Goal: Communication & Community: Share content

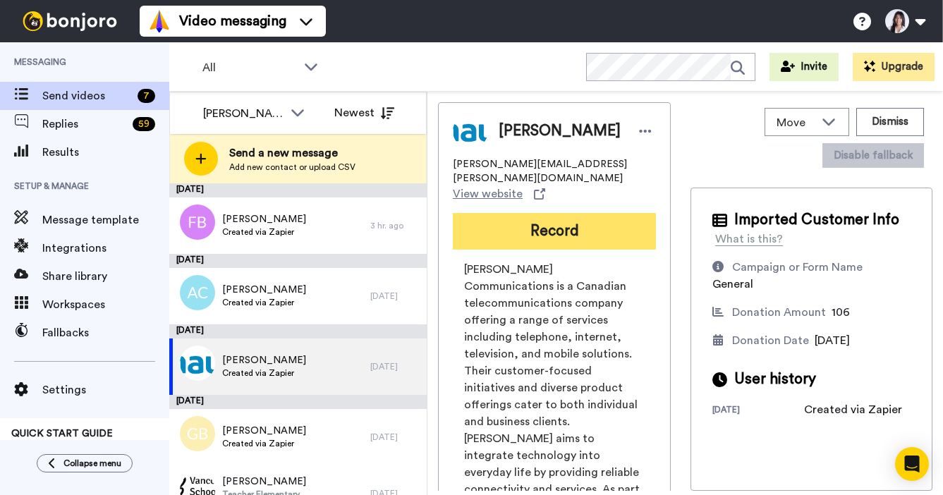
click at [555, 229] on button "Record" at bounding box center [554, 231] width 203 height 37
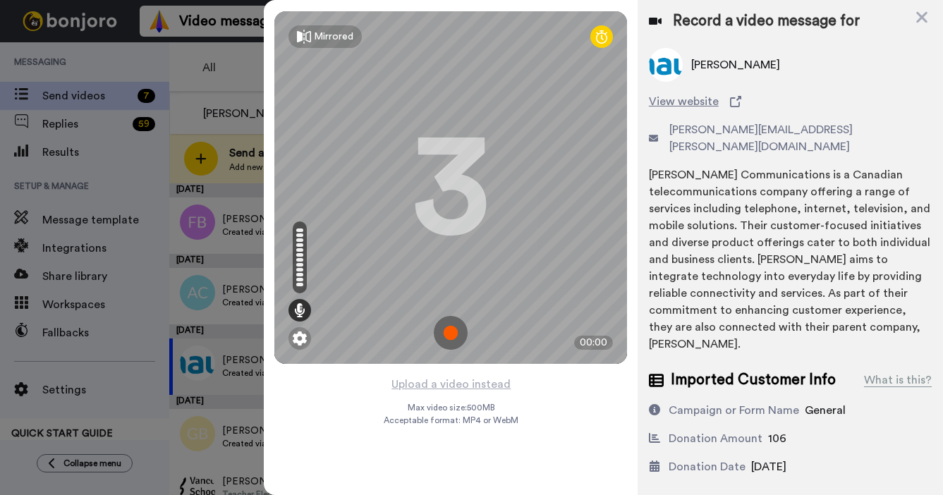
click at [459, 329] on img at bounding box center [451, 333] width 34 height 34
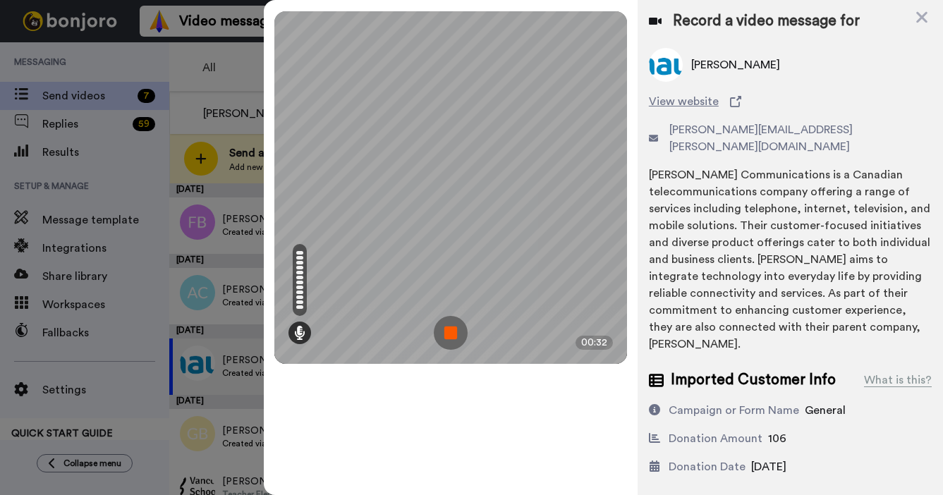
click at [459, 329] on img at bounding box center [451, 333] width 34 height 34
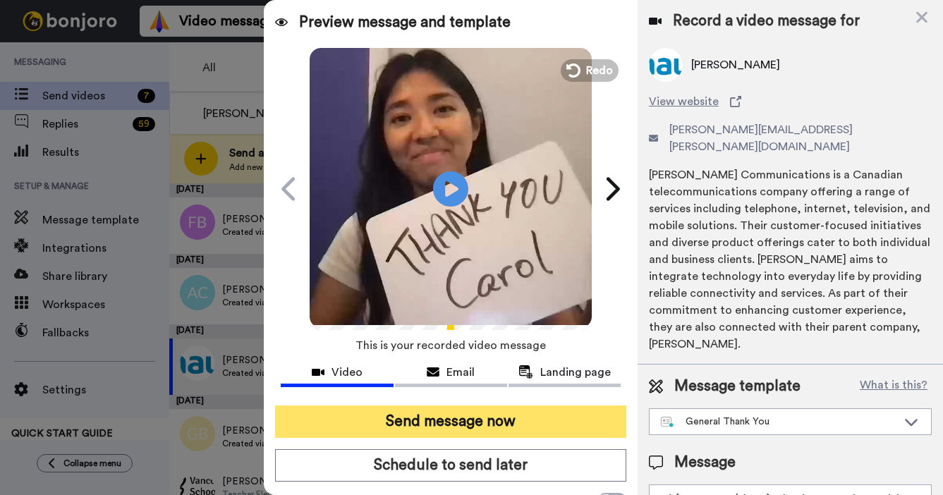
click at [411, 426] on button "Send message now" at bounding box center [450, 422] width 351 height 32
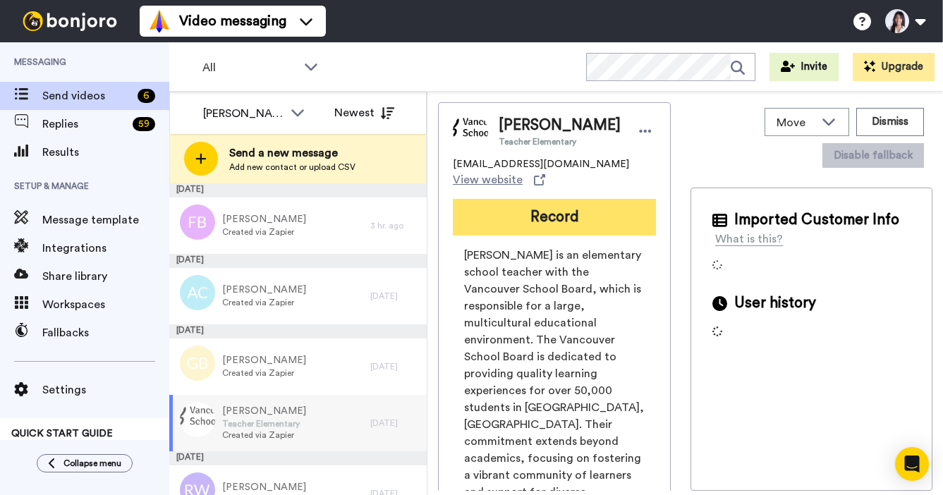
click at [534, 200] on button "Record" at bounding box center [554, 217] width 203 height 37
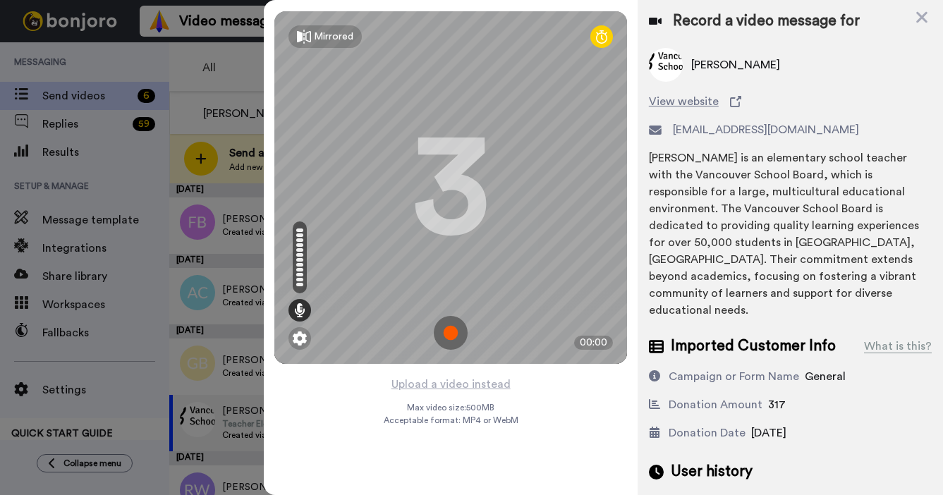
click at [443, 338] on img at bounding box center [451, 333] width 34 height 34
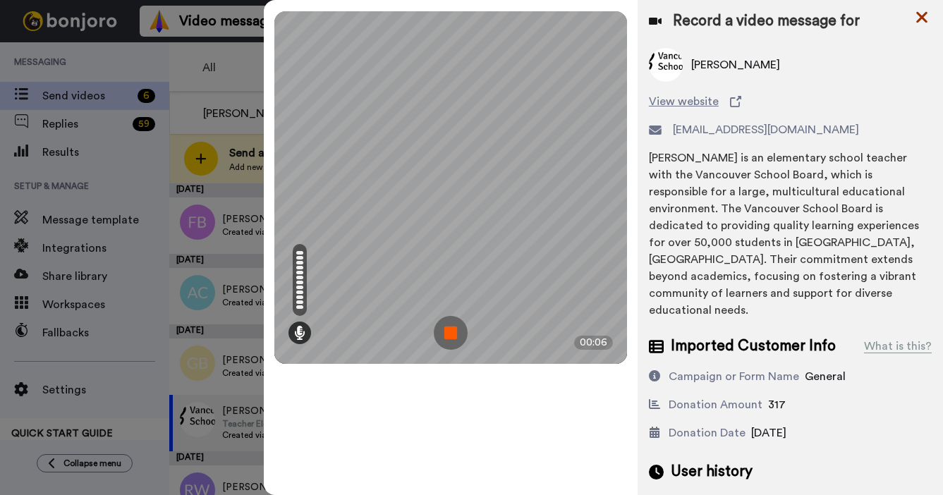
click at [921, 16] on icon at bounding box center [921, 17] width 11 height 11
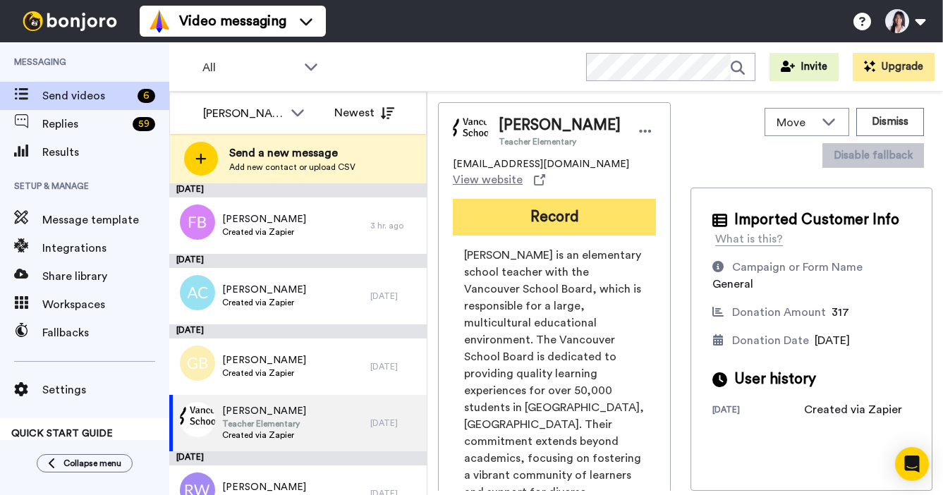
click at [538, 212] on button "Record" at bounding box center [554, 217] width 203 height 37
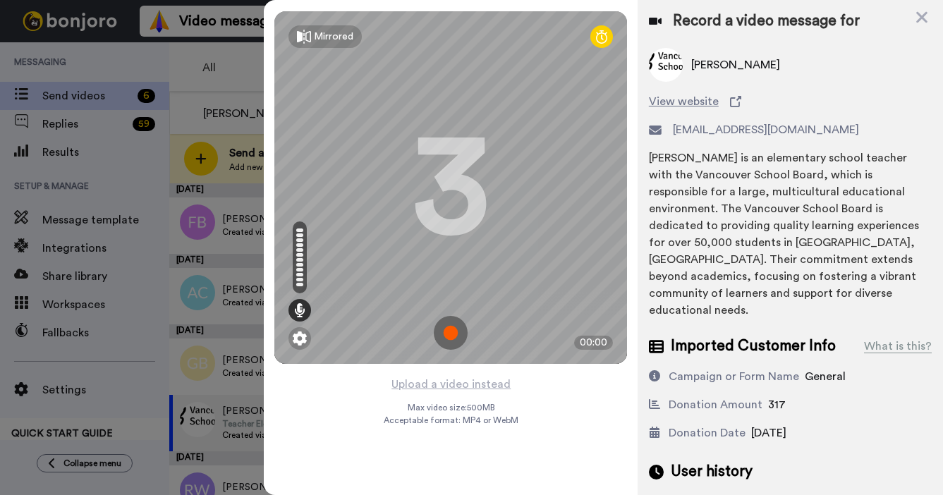
click at [457, 334] on img at bounding box center [451, 333] width 34 height 34
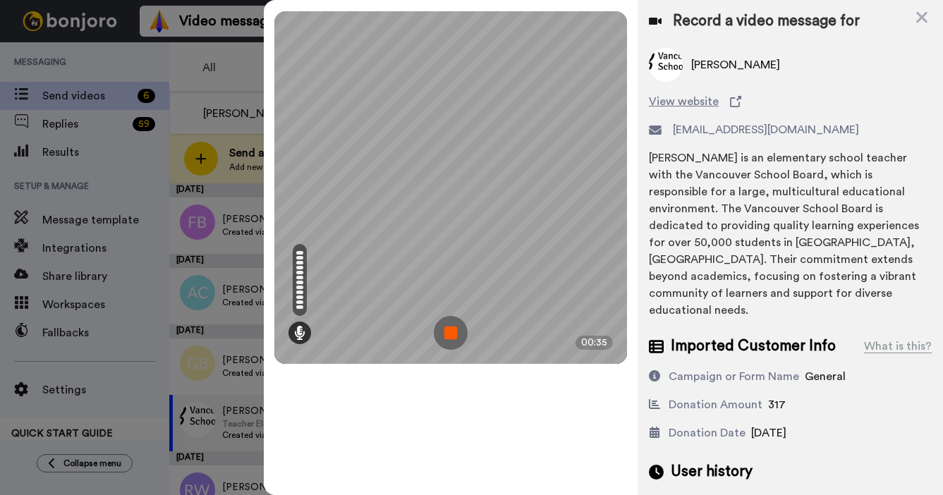
click at [457, 334] on img at bounding box center [451, 333] width 34 height 34
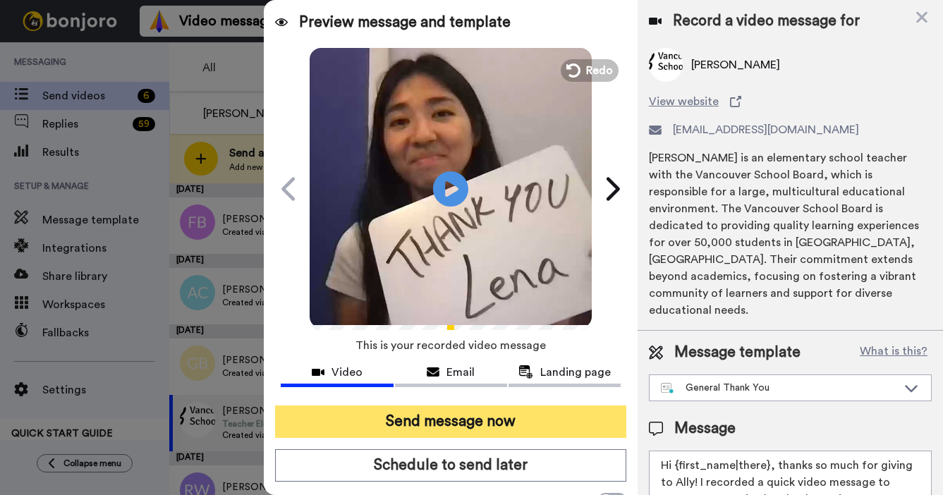
click at [416, 412] on button "Send message now" at bounding box center [450, 422] width 351 height 32
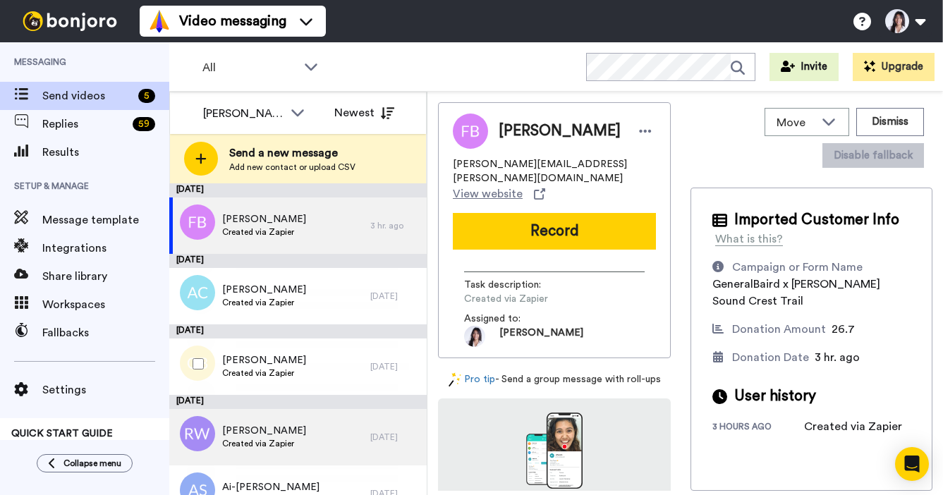
click at [283, 438] on span "Created via Zapier" at bounding box center [264, 443] width 84 height 11
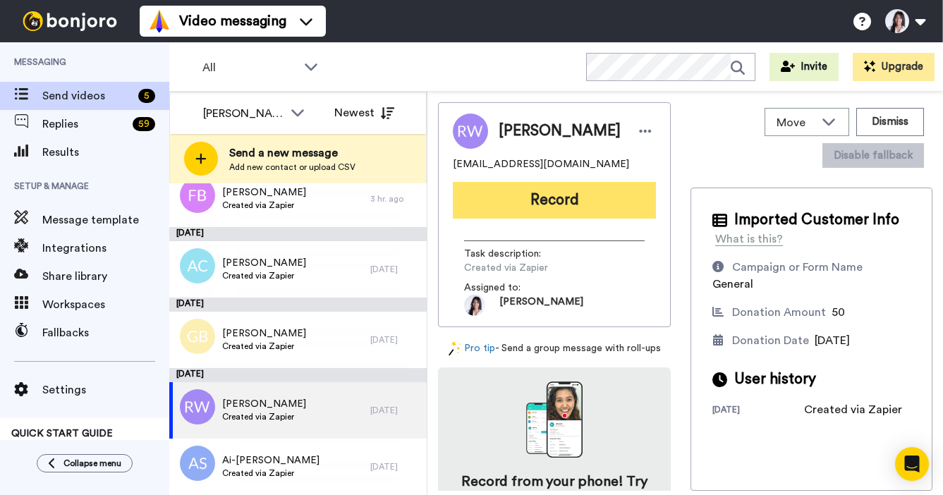
click at [573, 197] on button "Record" at bounding box center [554, 200] width 203 height 37
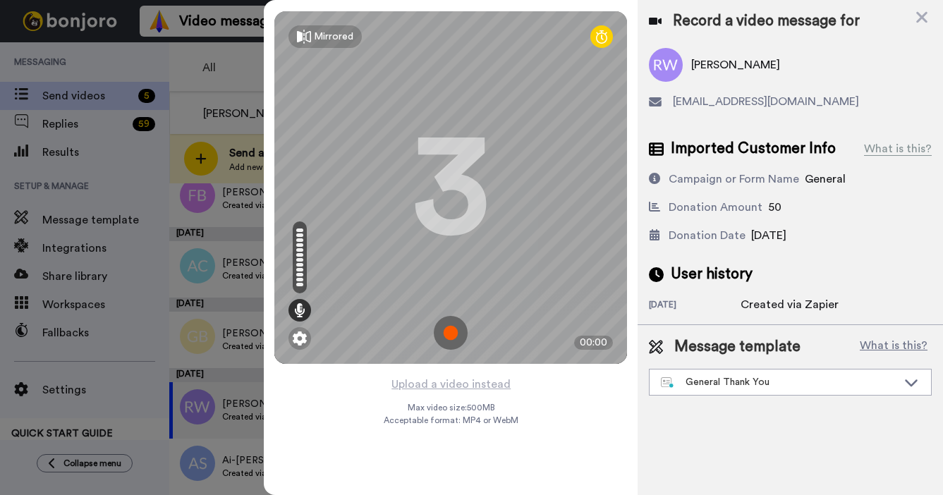
click at [447, 337] on img at bounding box center [451, 333] width 34 height 34
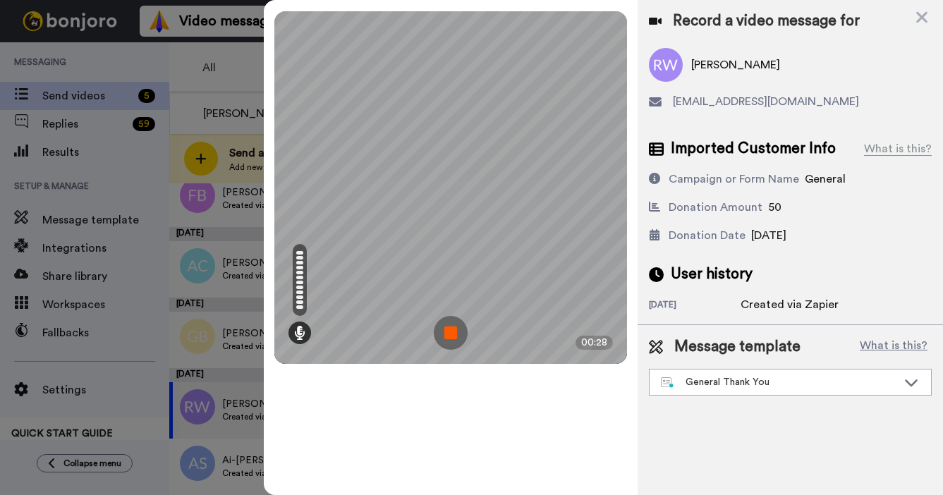
click at [447, 337] on img at bounding box center [451, 333] width 34 height 34
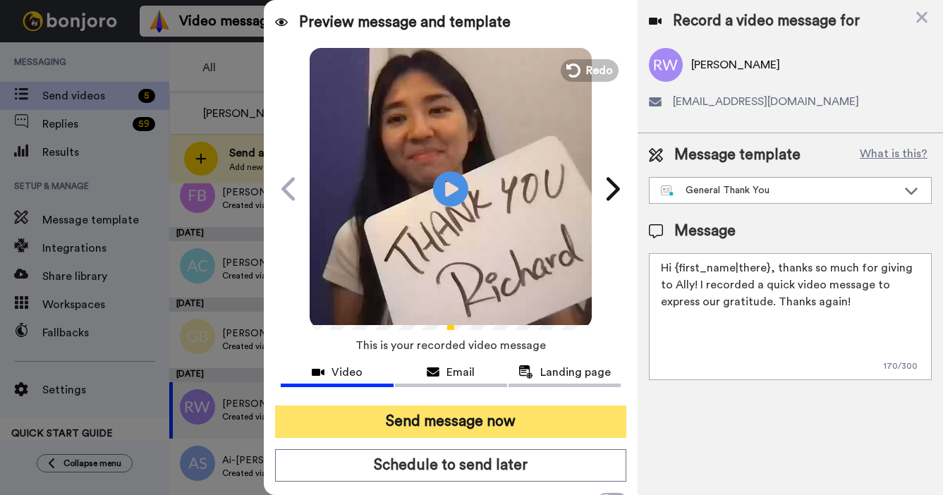
click at [406, 423] on button "Send message now" at bounding box center [450, 422] width 351 height 32
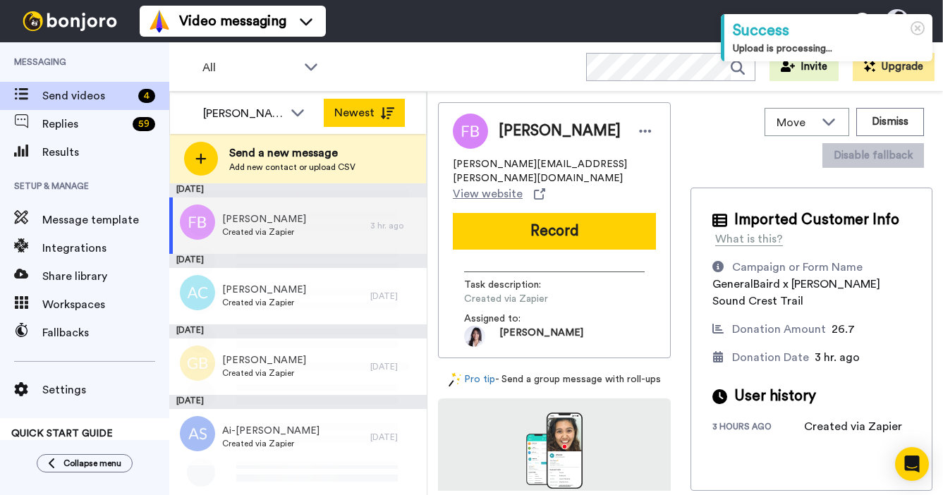
click at [382, 115] on icon at bounding box center [387, 113] width 14 height 12
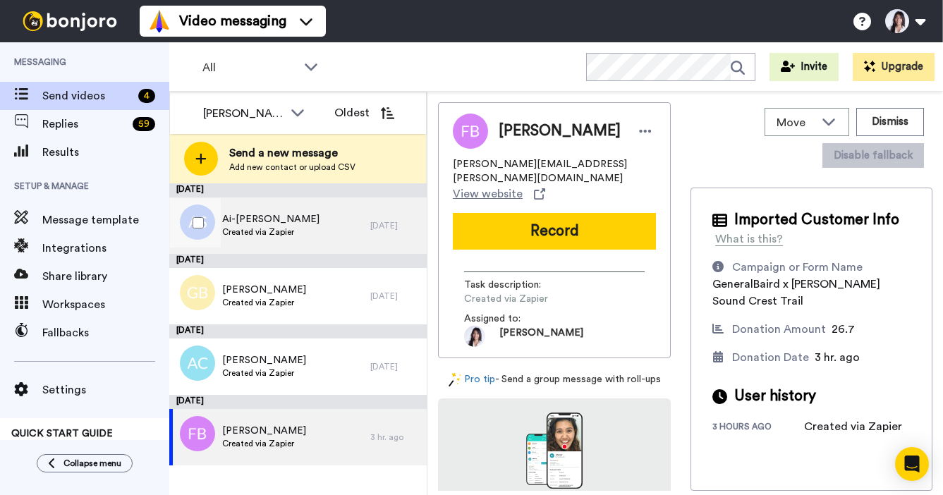
click at [349, 231] on div "Ai-Nee Seow Created via Zapier" at bounding box center [269, 226] width 201 height 56
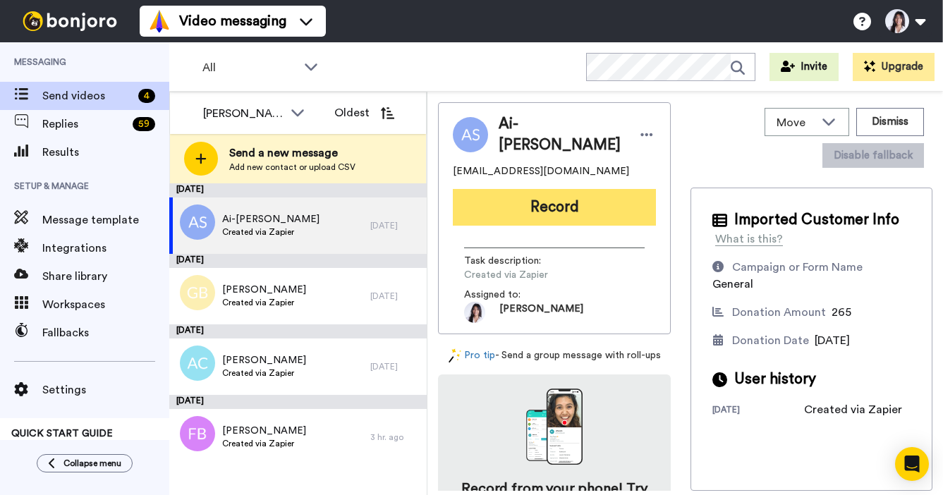
click at [547, 212] on button "Record" at bounding box center [554, 207] width 203 height 37
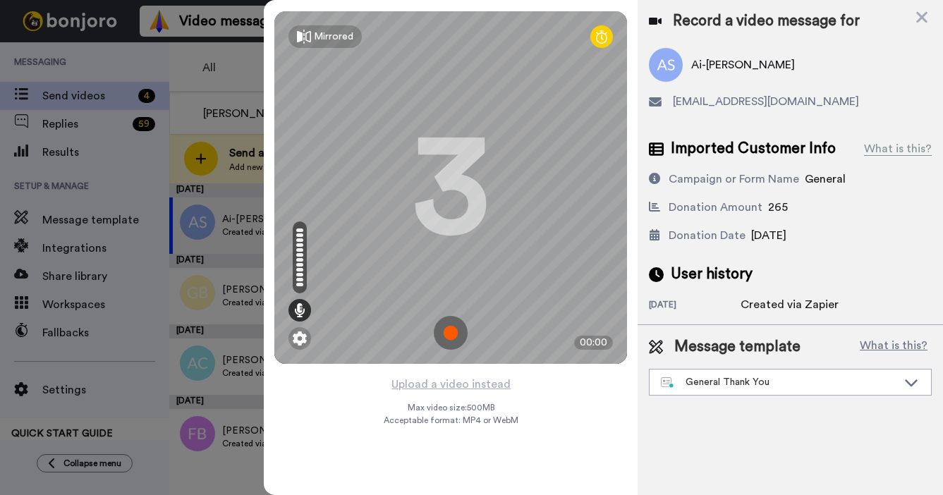
click at [446, 329] on img at bounding box center [451, 333] width 34 height 34
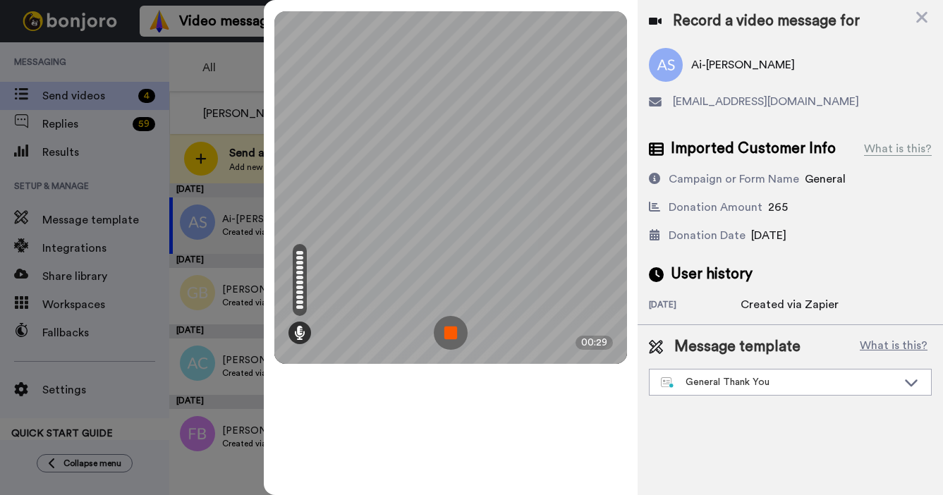
click at [446, 329] on img at bounding box center [451, 333] width 34 height 34
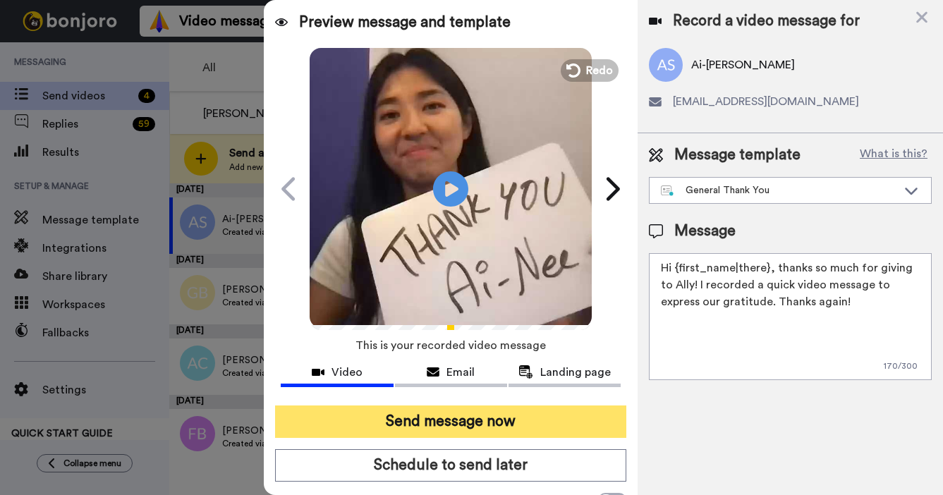
click at [425, 423] on button "Send message now" at bounding box center [450, 422] width 351 height 32
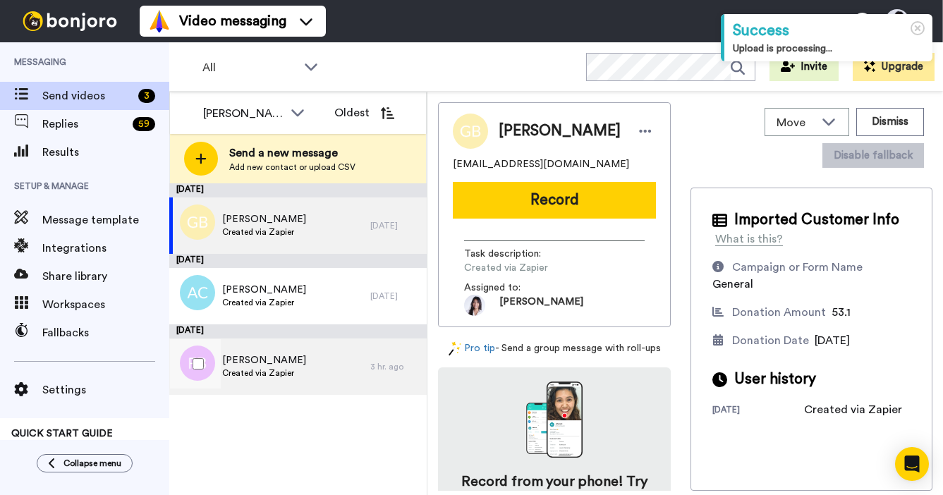
click at [331, 363] on div "Francis Bamford Created via Zapier" at bounding box center [269, 367] width 201 height 56
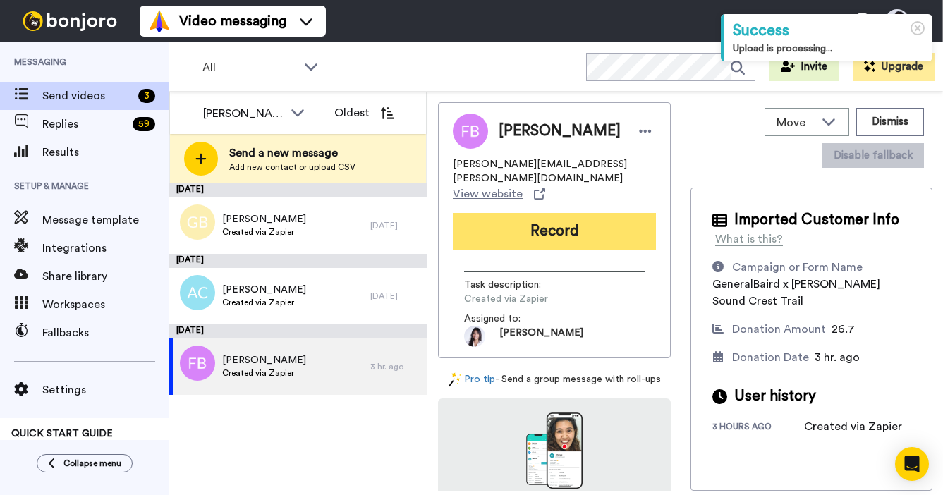
click at [549, 219] on button "Record" at bounding box center [554, 231] width 203 height 37
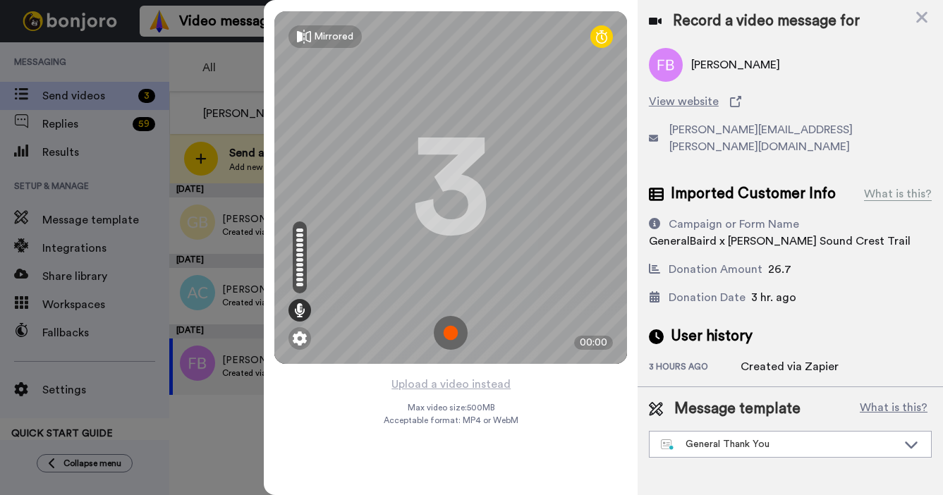
click at [452, 334] on img at bounding box center [451, 333] width 34 height 34
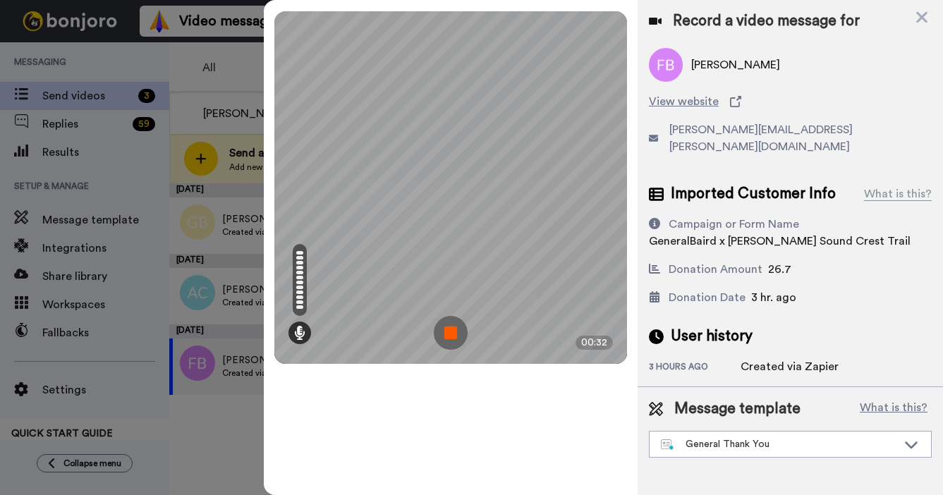
click at [452, 334] on img at bounding box center [451, 333] width 34 height 34
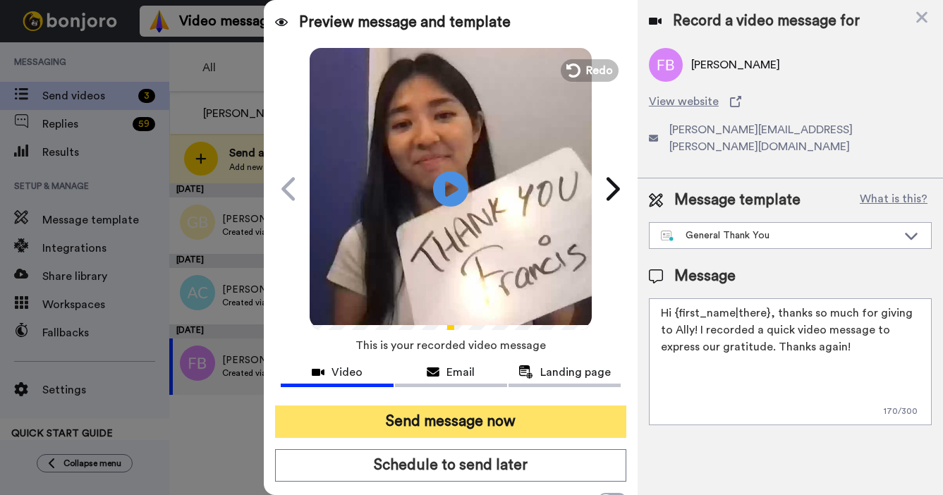
click at [409, 413] on button "Send message now" at bounding box center [450, 422] width 351 height 32
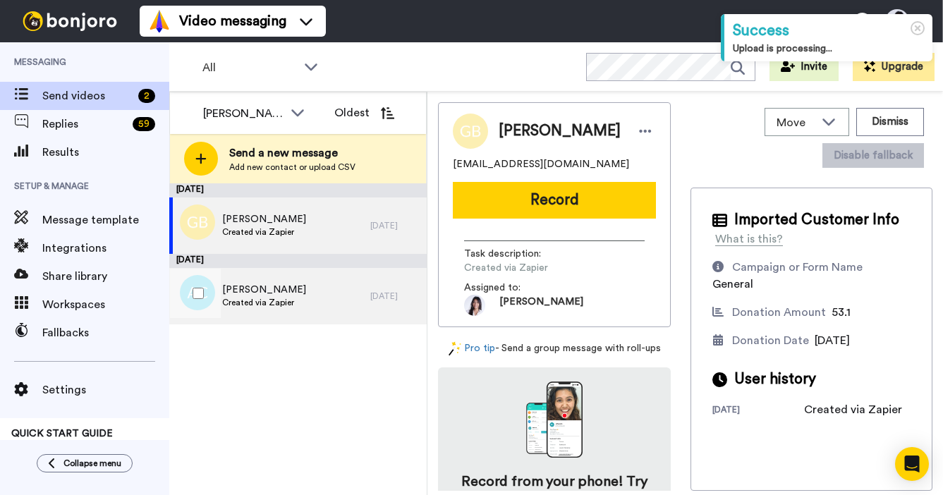
click at [334, 289] on div "[PERSON_NAME] Created via Zapier" at bounding box center [269, 296] width 201 height 56
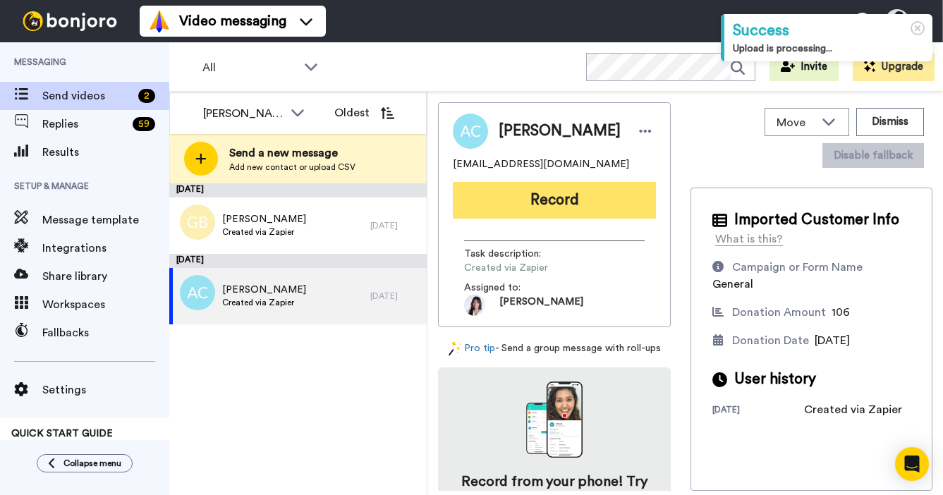
click at [547, 210] on button "Record" at bounding box center [554, 200] width 203 height 37
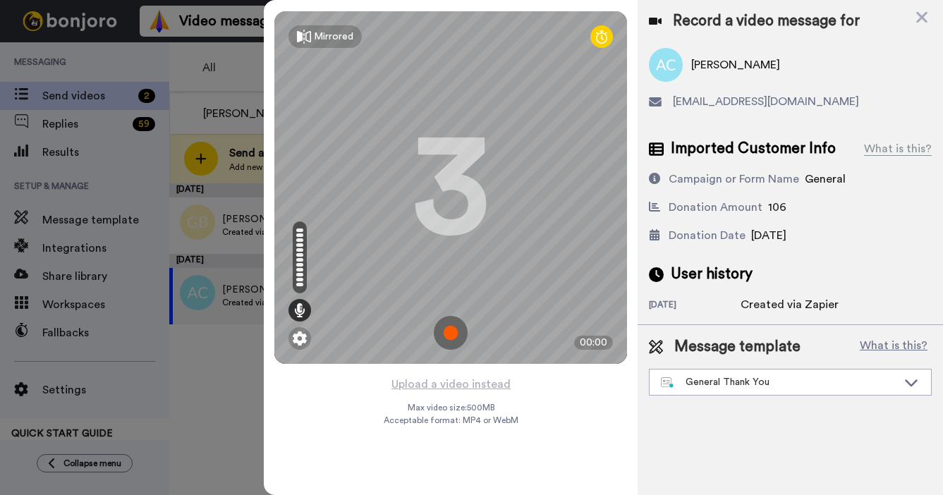
click at [451, 328] on img at bounding box center [451, 333] width 34 height 34
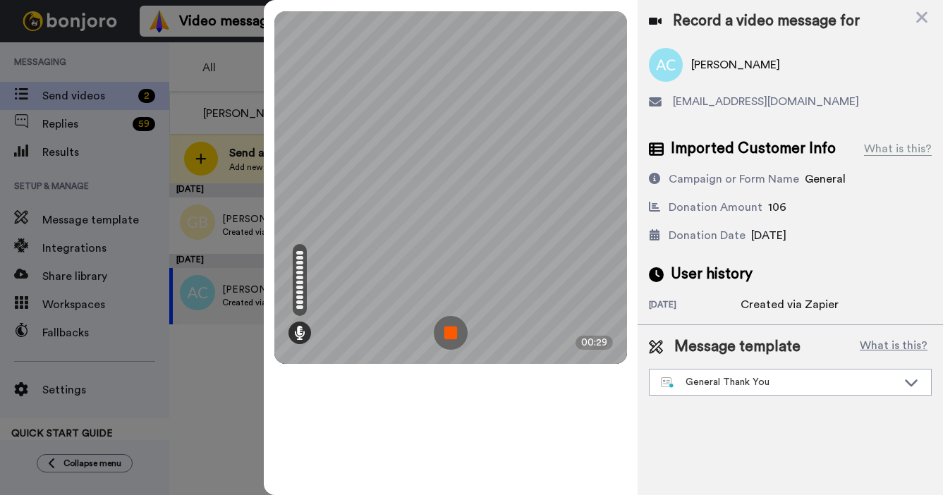
click at [451, 328] on img at bounding box center [451, 333] width 34 height 34
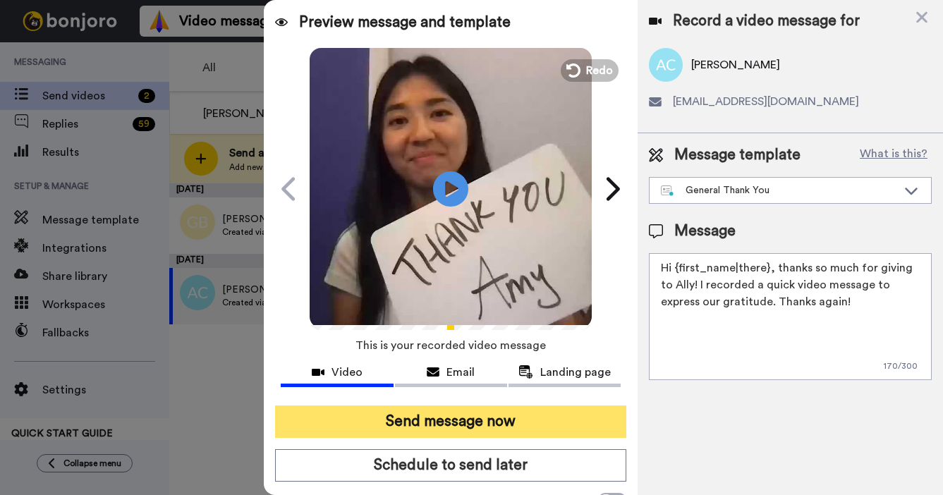
click at [440, 430] on button "Send message now" at bounding box center [450, 422] width 351 height 32
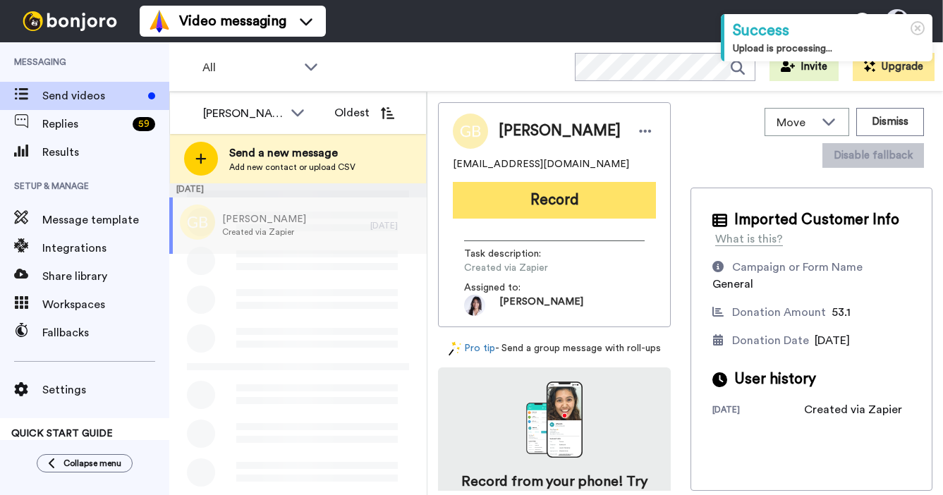
drag, startPoint x: 0, startPoint y: 0, endPoint x: 549, endPoint y: 201, distance: 584.5
click at [549, 201] on button "Record" at bounding box center [554, 200] width 203 height 37
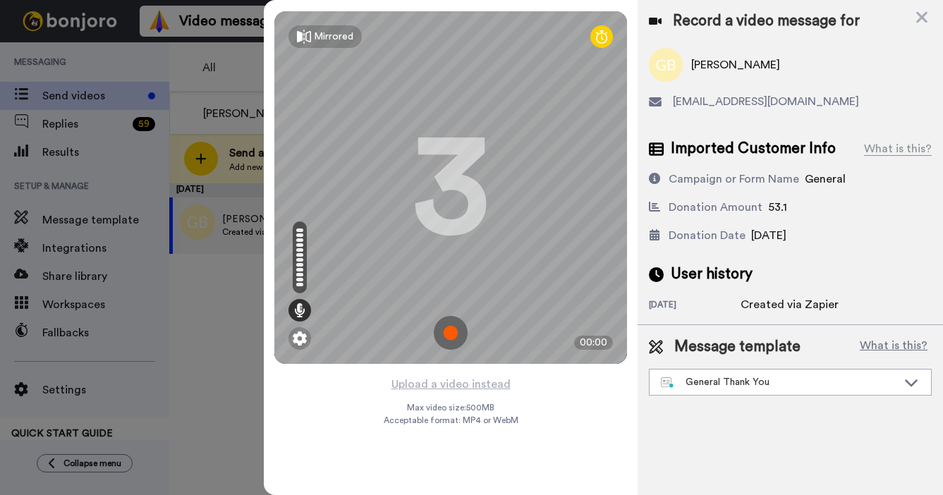
click at [450, 340] on img at bounding box center [451, 333] width 34 height 34
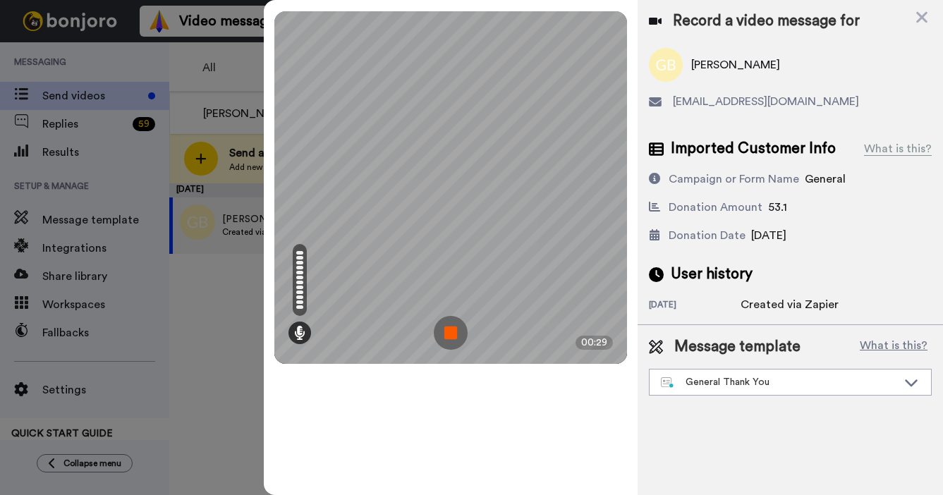
click at [450, 340] on img at bounding box center [451, 333] width 34 height 34
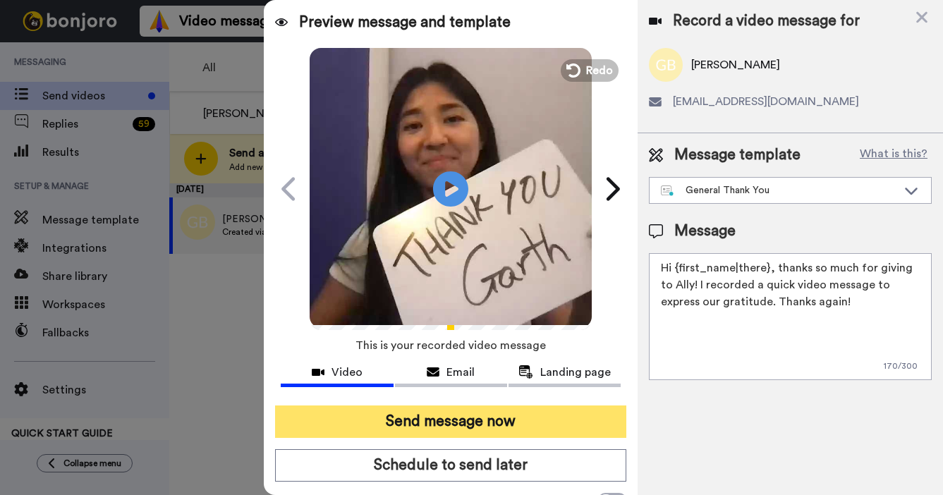
click at [435, 424] on button "Send message now" at bounding box center [450, 422] width 351 height 32
